Goal: Share content: Distribute website content to other platforms or users

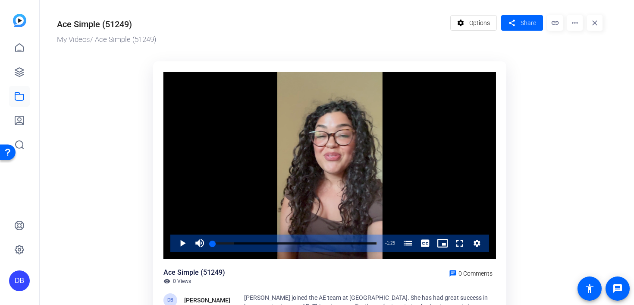
click at [573, 25] on mat-icon "more_horiz" at bounding box center [575, 23] width 16 height 16
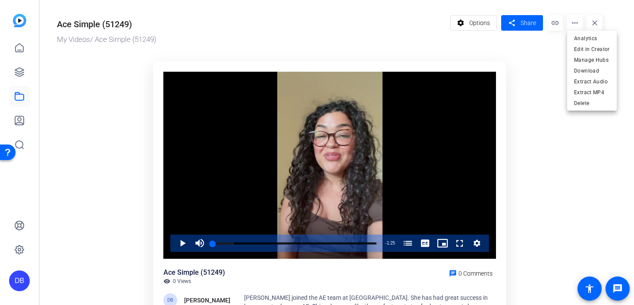
click at [528, 74] on div at bounding box center [317, 152] width 634 height 305
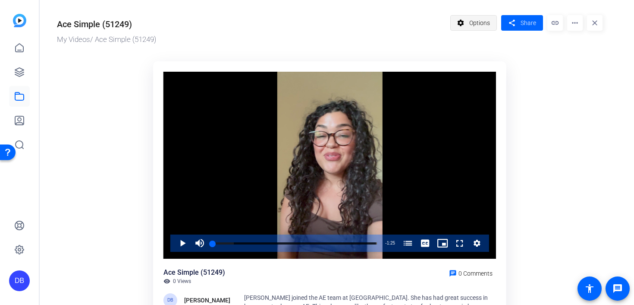
click at [473, 22] on span "Options" at bounding box center [480, 23] width 21 height 16
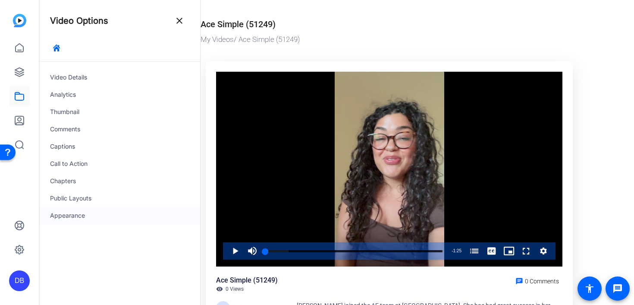
click at [77, 214] on div "Appearance" at bounding box center [120, 215] width 161 height 17
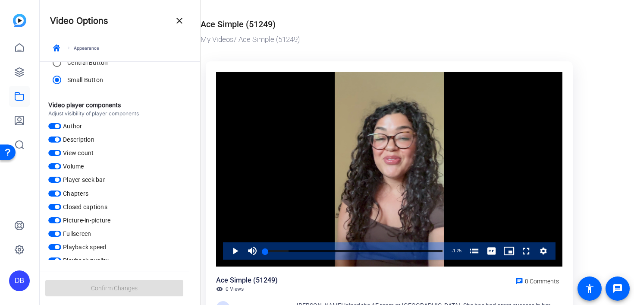
scroll to position [97, 0]
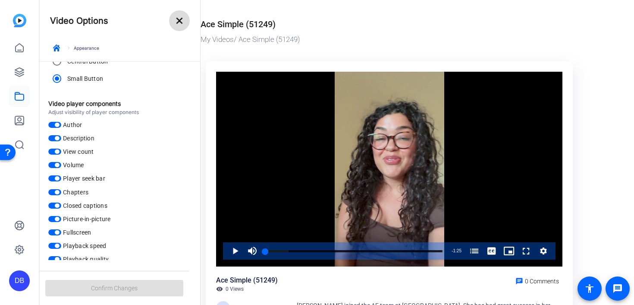
click at [177, 23] on mat-icon "close" at bounding box center [179, 21] width 10 height 10
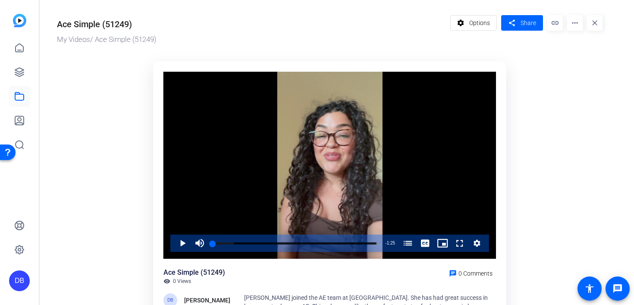
click at [571, 24] on mat-icon "more_horiz" at bounding box center [575, 23] width 16 height 16
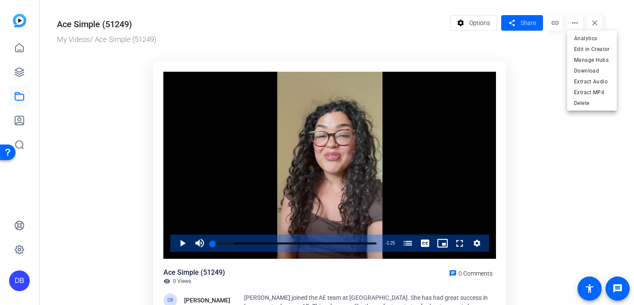
click at [557, 23] on div at bounding box center [317, 152] width 634 height 305
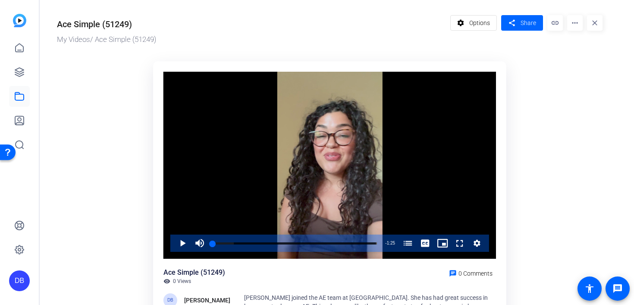
click at [554, 23] on mat-icon "link" at bounding box center [556, 23] width 16 height 16
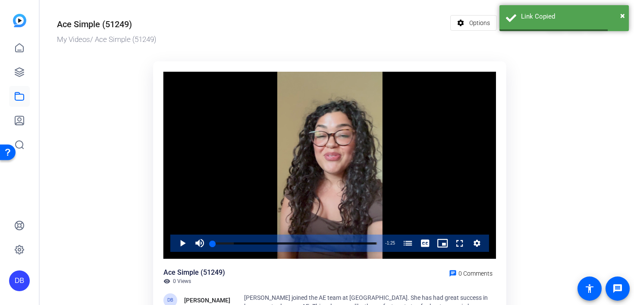
click at [550, 71] on ktd-grid "Video Player is loading. Play Video Play Mute Current Time 0:00 / Duration 1:25…" at bounding box center [330, 202] width 546 height 293
click at [622, 15] on span "×" at bounding box center [623, 15] width 5 height 10
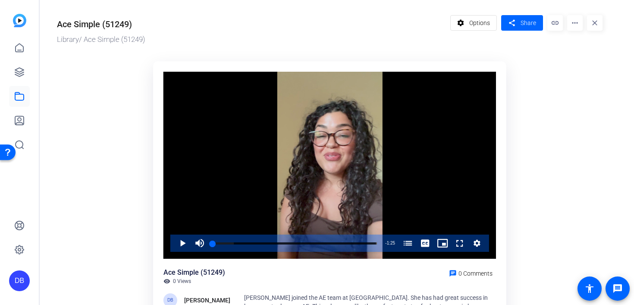
click at [579, 24] on mat-icon "more_horiz" at bounding box center [575, 23] width 16 height 16
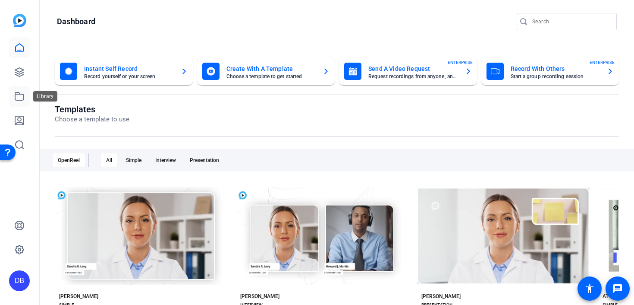
click at [19, 92] on icon at bounding box center [19, 96] width 9 height 8
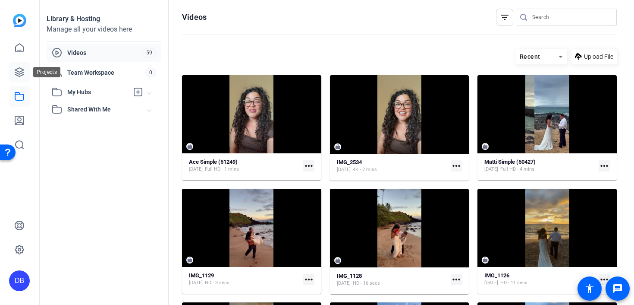
click at [18, 72] on icon at bounding box center [19, 72] width 10 height 10
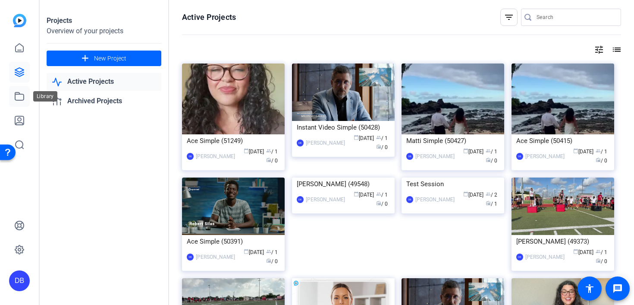
click at [20, 99] on icon at bounding box center [19, 96] width 10 height 10
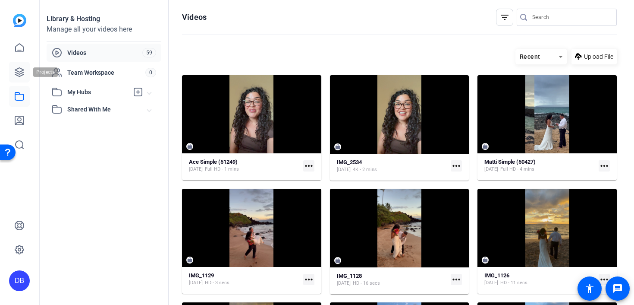
click at [23, 71] on icon at bounding box center [19, 72] width 10 height 10
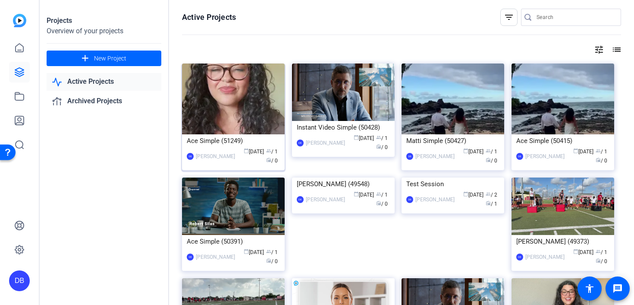
click at [257, 125] on img at bounding box center [233, 98] width 103 height 71
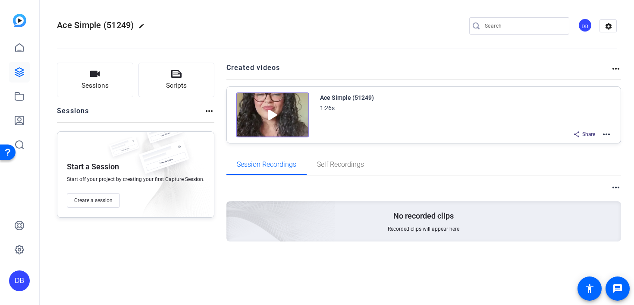
click at [264, 123] on img at bounding box center [272, 114] width 73 height 45
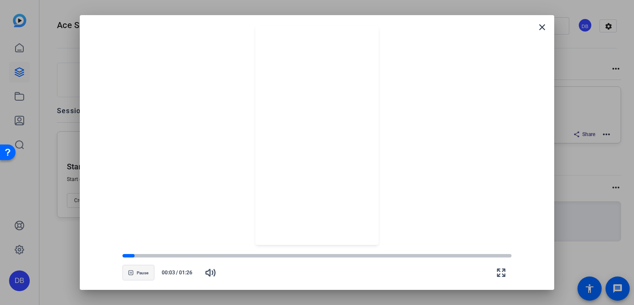
click at [144, 271] on span "Pause" at bounding box center [143, 272] width 12 height 5
click at [540, 29] on mat-icon "close" at bounding box center [542, 27] width 10 height 10
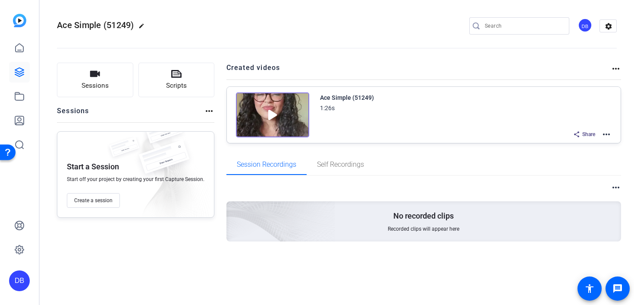
click at [589, 134] on span "Share" at bounding box center [589, 134] width 13 height 7
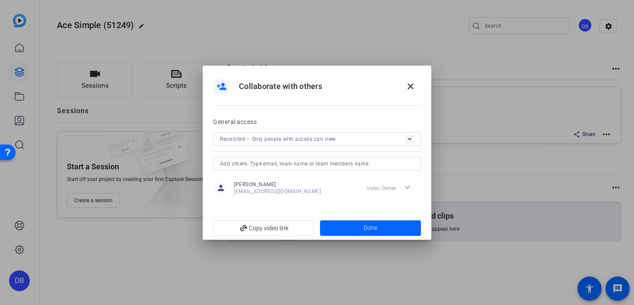
click at [306, 141] on span "Restricted – Only people with access can view" at bounding box center [278, 139] width 116 height 6
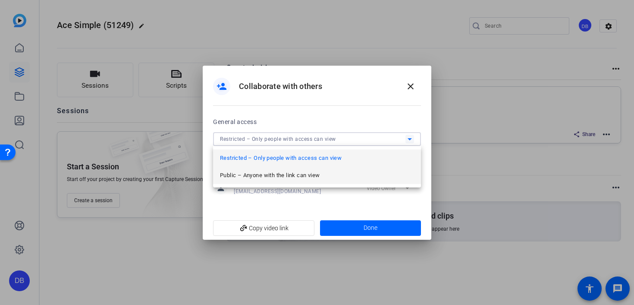
click at [297, 171] on span "Public – Anyone with the link can view" at bounding box center [270, 175] width 100 height 10
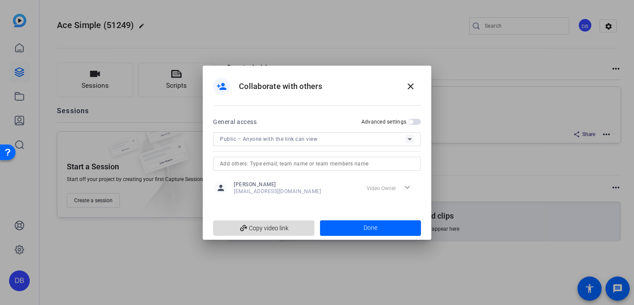
click at [307, 227] on span "add_link Copy video link" at bounding box center [264, 228] width 88 height 16
